Goal: Task Accomplishment & Management: Use online tool/utility

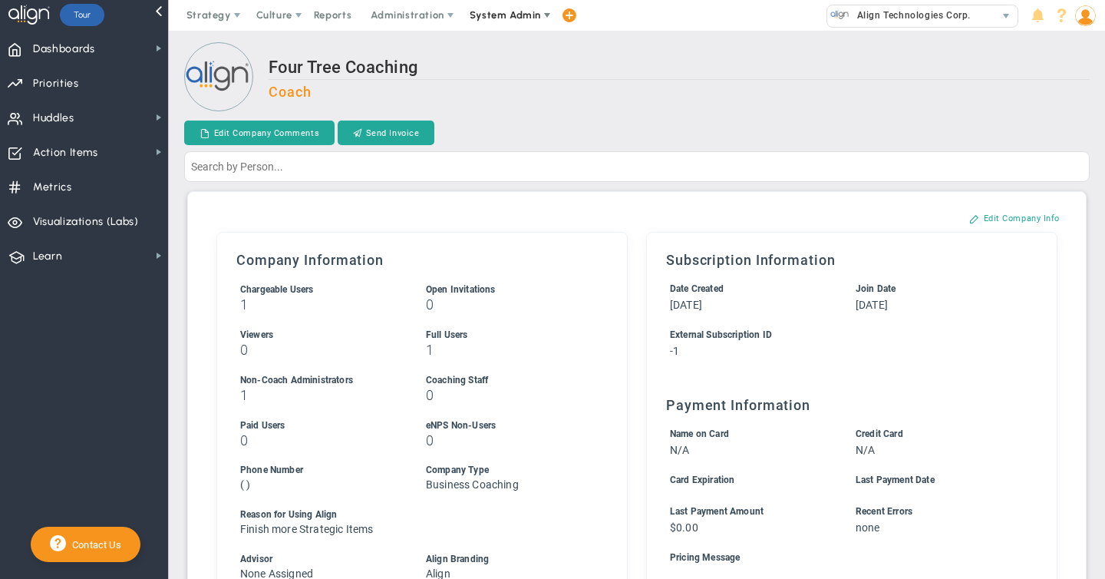
click at [507, 18] on span "System Admin" at bounding box center [505, 15] width 71 height 12
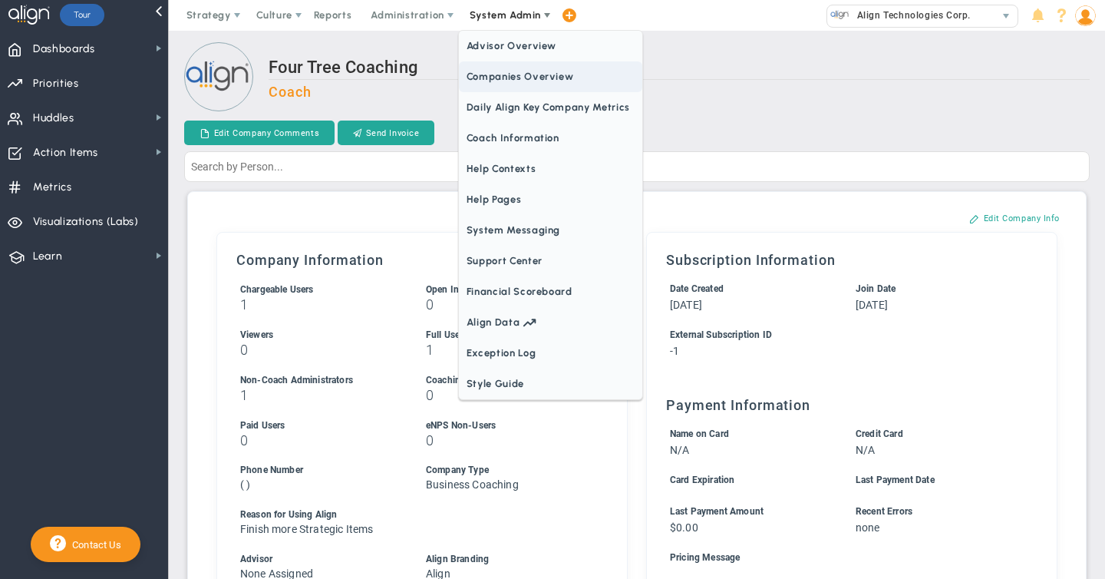
click at [504, 81] on span "Companies Overview" at bounding box center [550, 76] width 183 height 31
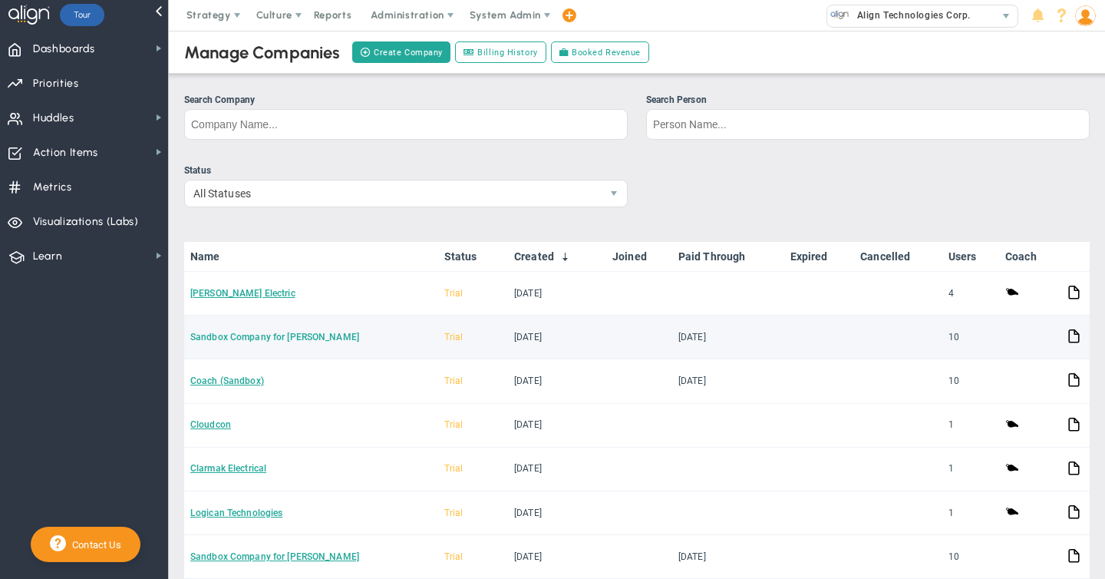
click at [272, 338] on link "Sandbox Company for [PERSON_NAME]" at bounding box center [274, 337] width 169 height 11
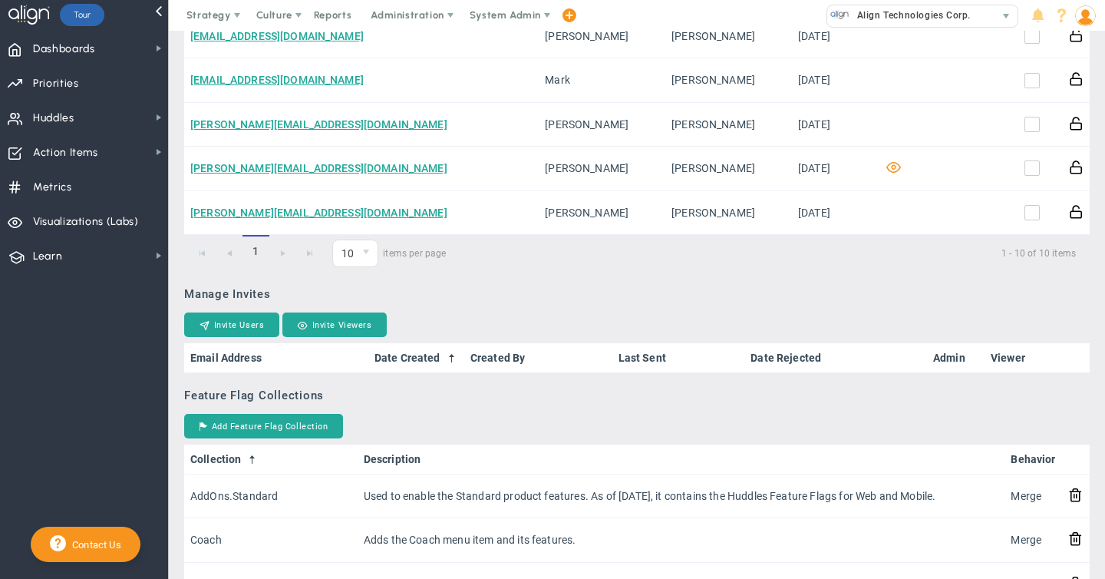
scroll to position [1032, 0]
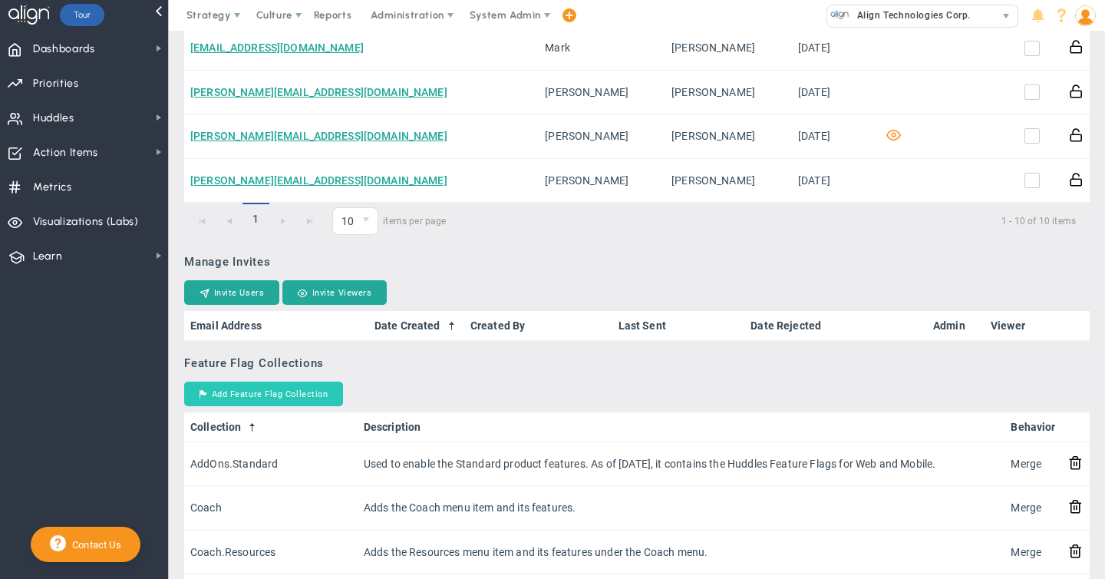
click at [268, 400] on button "Add Feature Flag Collection" at bounding box center [263, 393] width 159 height 25
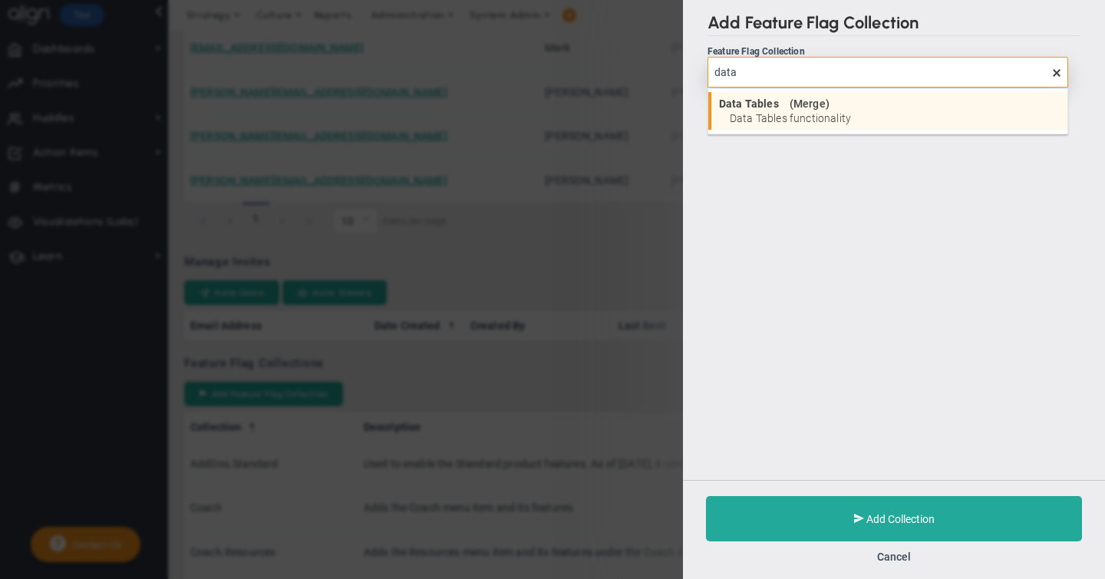
click at [760, 108] on span "Data Tables" at bounding box center [749, 103] width 60 height 11
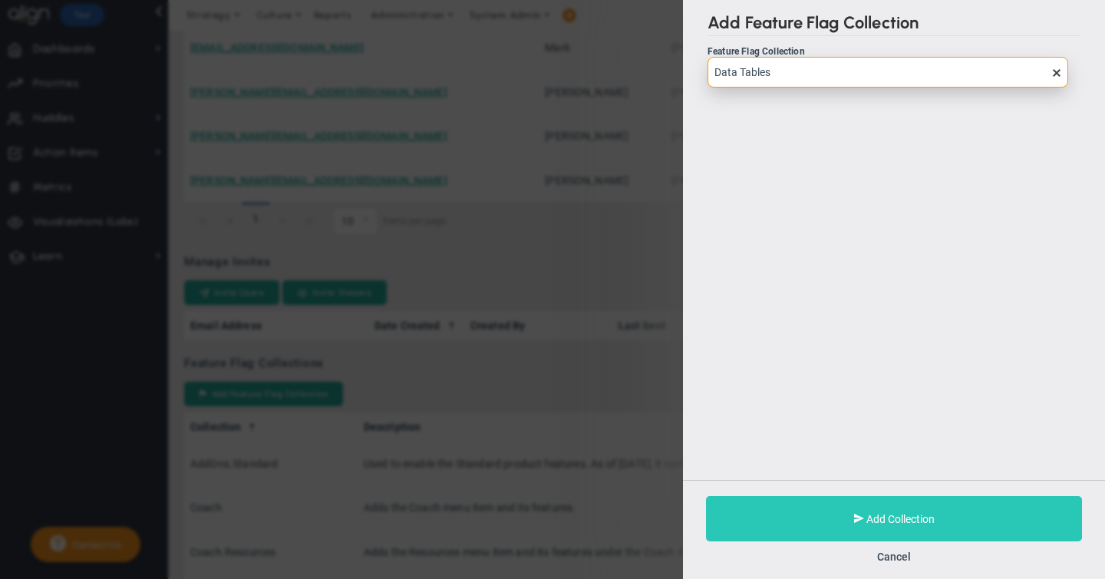
type input "Data Tables"
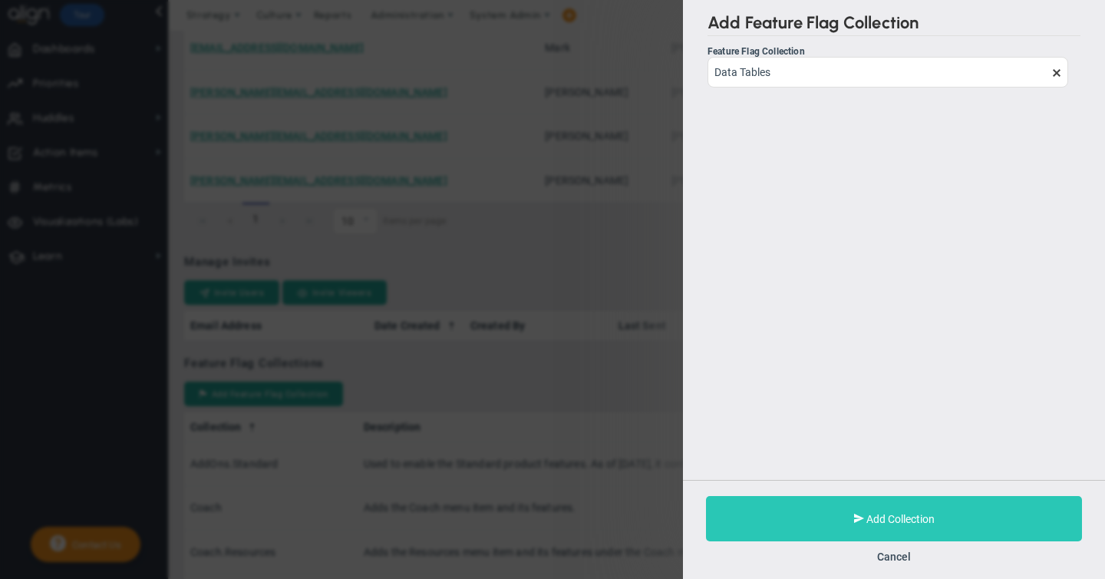
click at [885, 520] on span "Add Collection" at bounding box center [901, 519] width 68 height 12
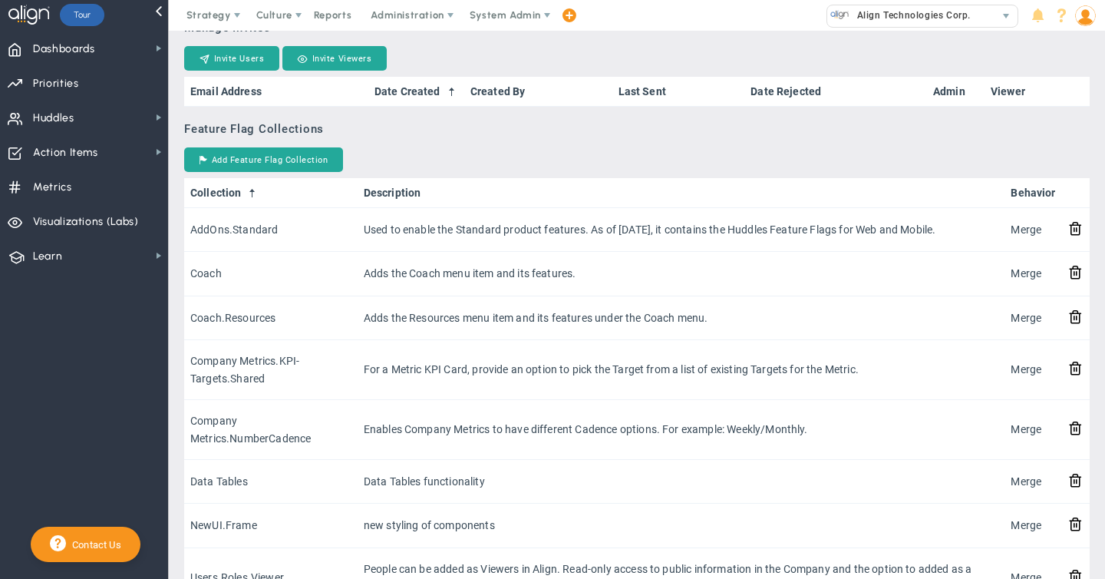
scroll to position [1268, 0]
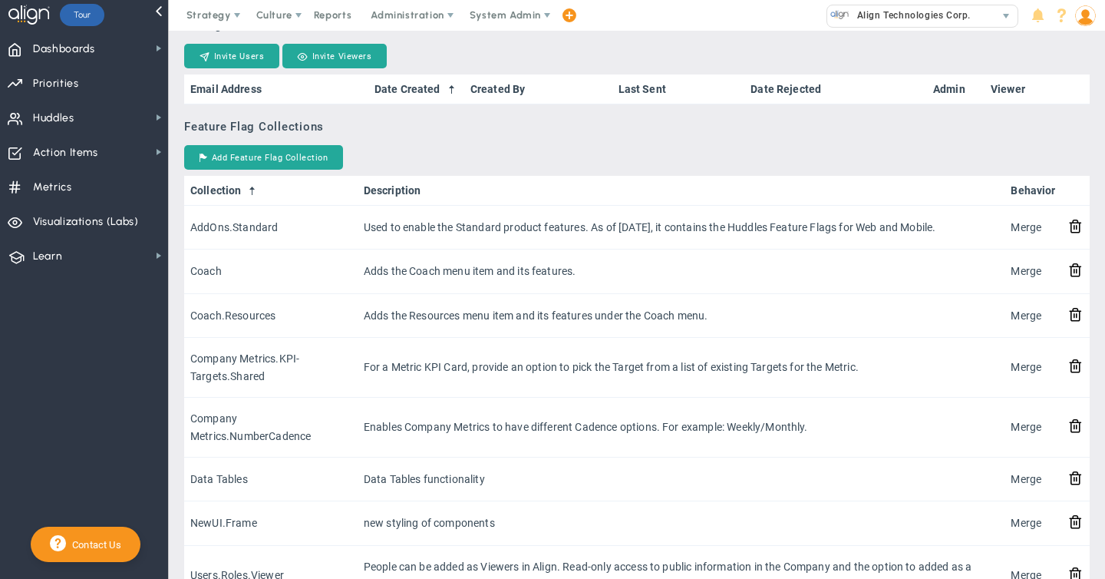
click at [1088, 15] on img at bounding box center [1085, 15] width 21 height 21
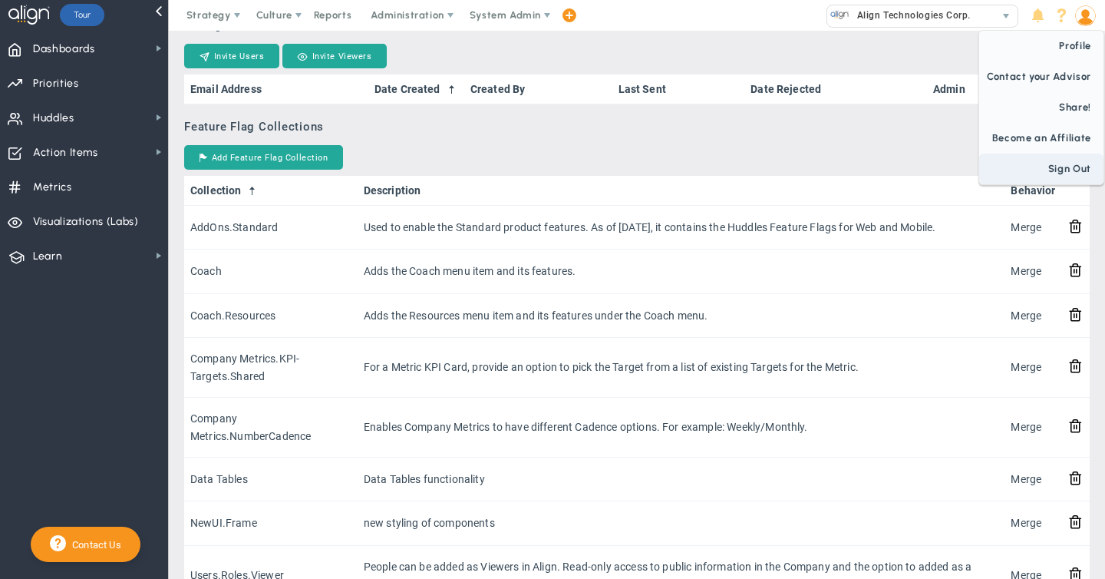
click at [1062, 173] on span "Sign Out" at bounding box center [1041, 169] width 124 height 31
